Goal: Task Accomplishment & Management: Manage account settings

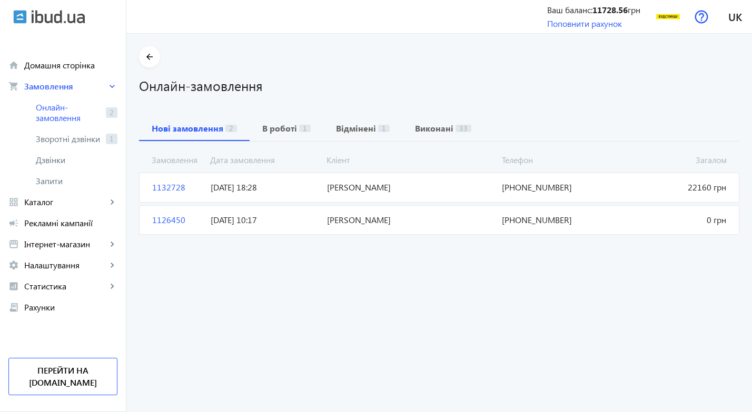
click at [220, 218] on span "[DATE] 10:17" at bounding box center [264, 220] width 116 height 12
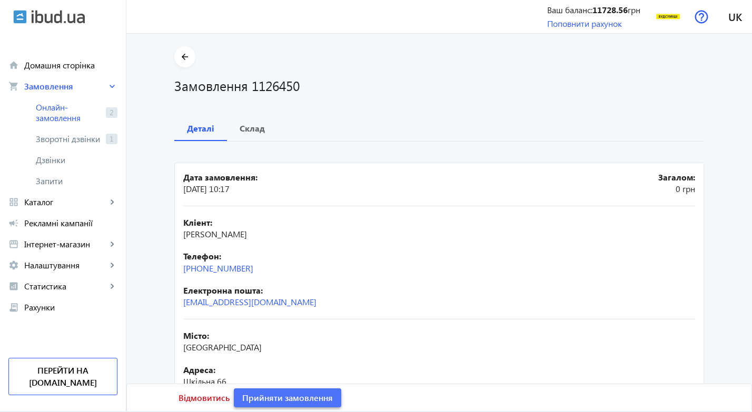
click at [268, 395] on span "Прийняти замовлення" at bounding box center [287, 398] width 91 height 12
click at [285, 399] on span "Замовлення опрацьоване" at bounding box center [294, 398] width 104 height 12
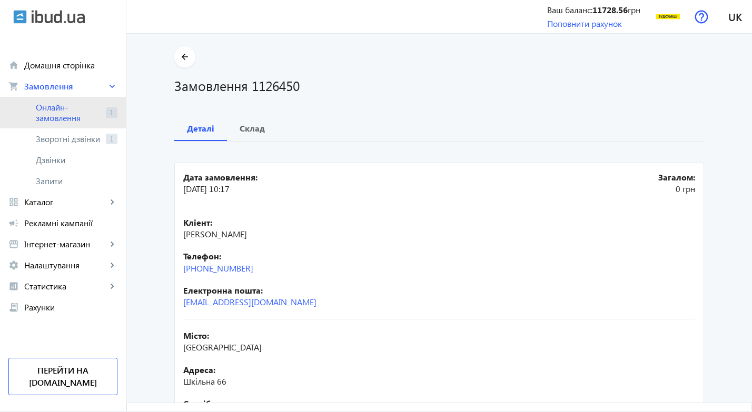
click at [71, 114] on span "Онлайн-замовлення" at bounding box center [69, 112] width 66 height 21
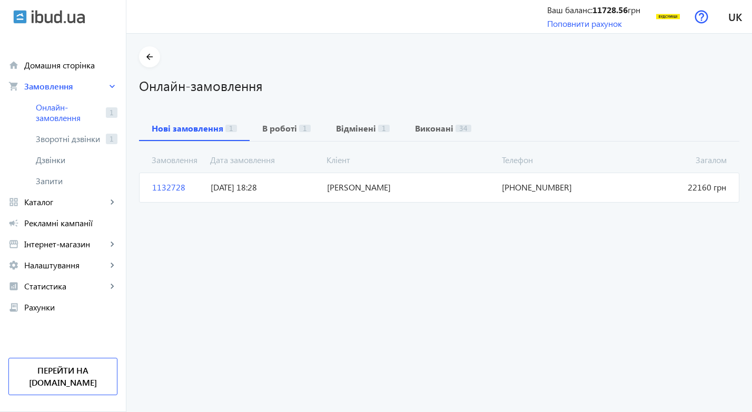
click at [181, 187] on span "1132728" at bounding box center [177, 188] width 58 height 12
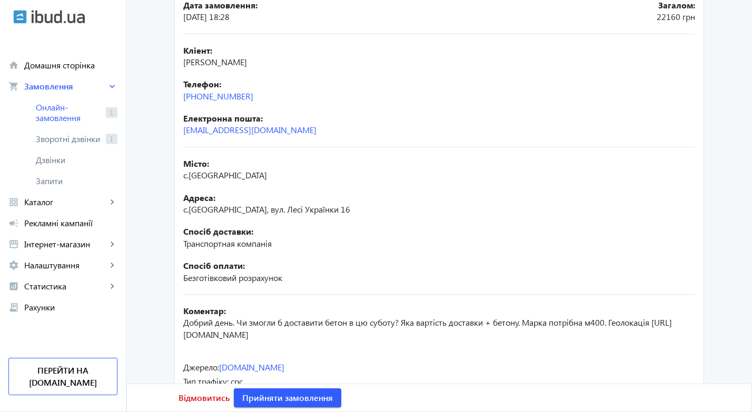
scroll to position [211, 0]
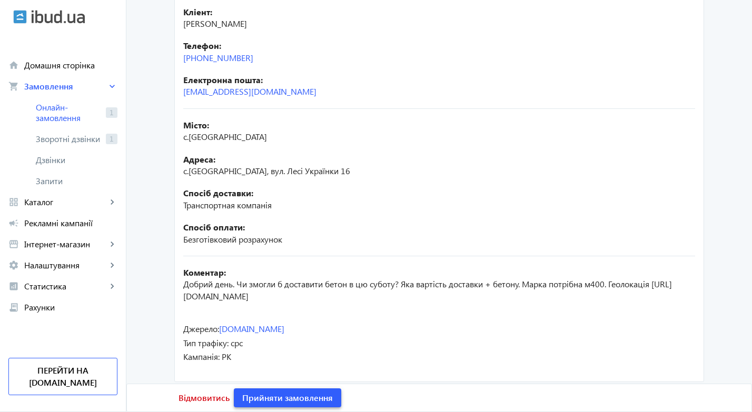
drag, startPoint x: 264, startPoint y: 393, endPoint x: 368, endPoint y: 410, distance: 106.2
click at [367, 410] on div "Відмовитись Прийняти замовлення" at bounding box center [439, 397] width 555 height 27
click at [277, 397] on span "Прийняти замовлення" at bounding box center [287, 398] width 91 height 12
click at [260, 406] on span at bounding box center [294, 397] width 121 height 25
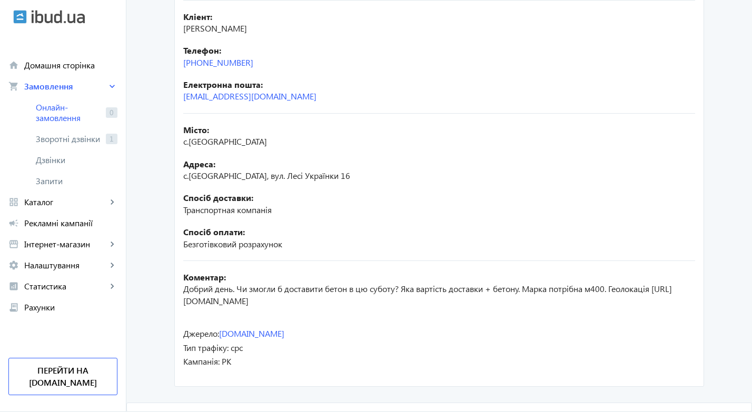
scroll to position [219, 0]
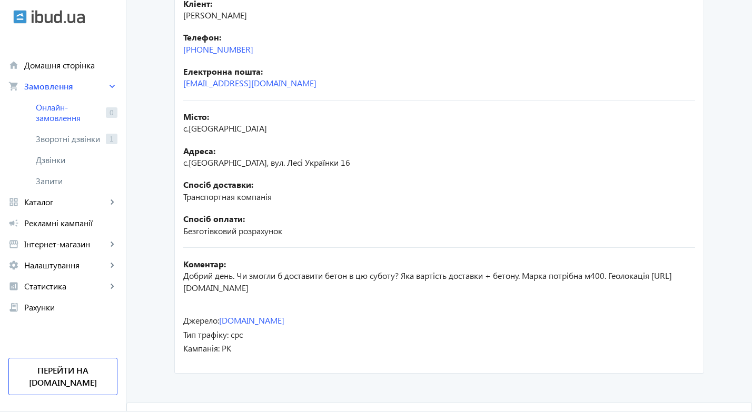
drag, startPoint x: 350, startPoint y: 286, endPoint x: 174, endPoint y: 286, distance: 176.3
click at [174, 286] on mat-card "Дата замовлення: [DATE] 18:28 Загалом: 22160 [PERSON_NAME]: [PERSON_NAME] Телеф…" at bounding box center [438, 159] width 529 height 430
copy span "[URL][DOMAIN_NAME]"
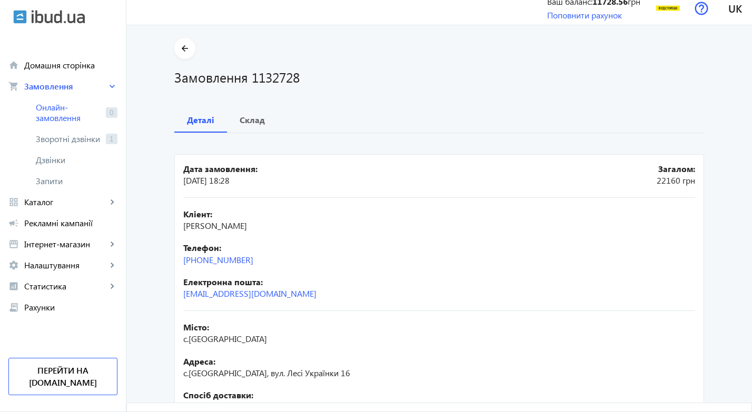
scroll to position [0, 0]
